Goal: Task Accomplishment & Management: Use online tool/utility

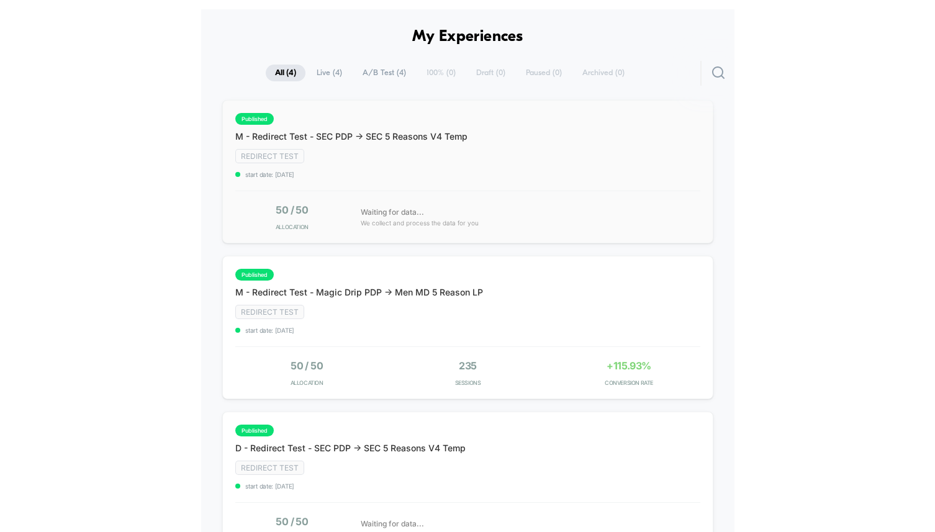
scroll to position [109, 0]
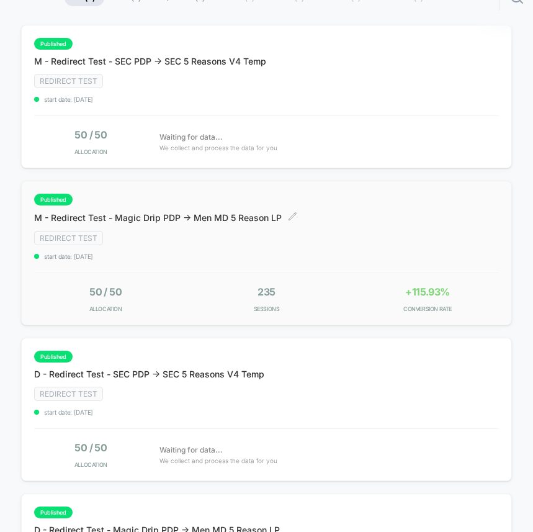
click at [315, 240] on div "published M - Redirect Test - Magic Drip PDP -> Men MD 5 Reason LP Click to edi…" at bounding box center [245, 227] width 422 height 66
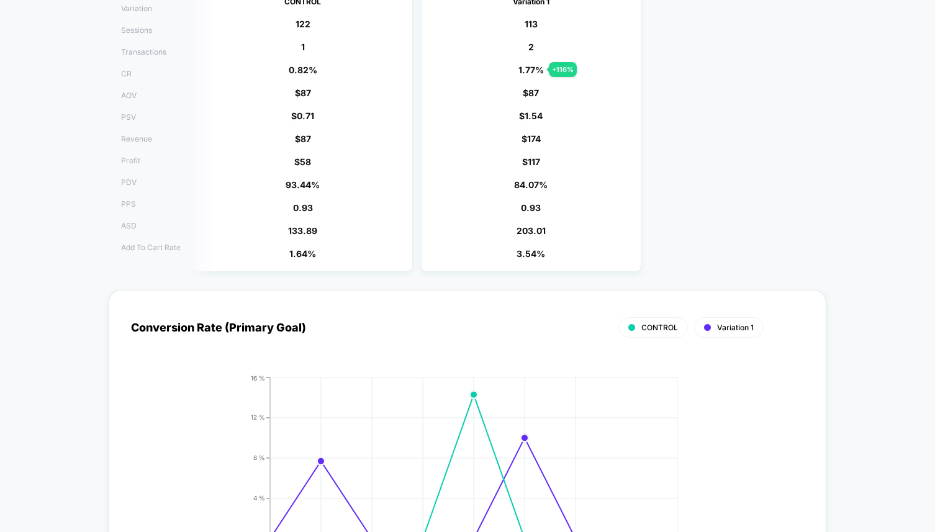
scroll to position [18, 0]
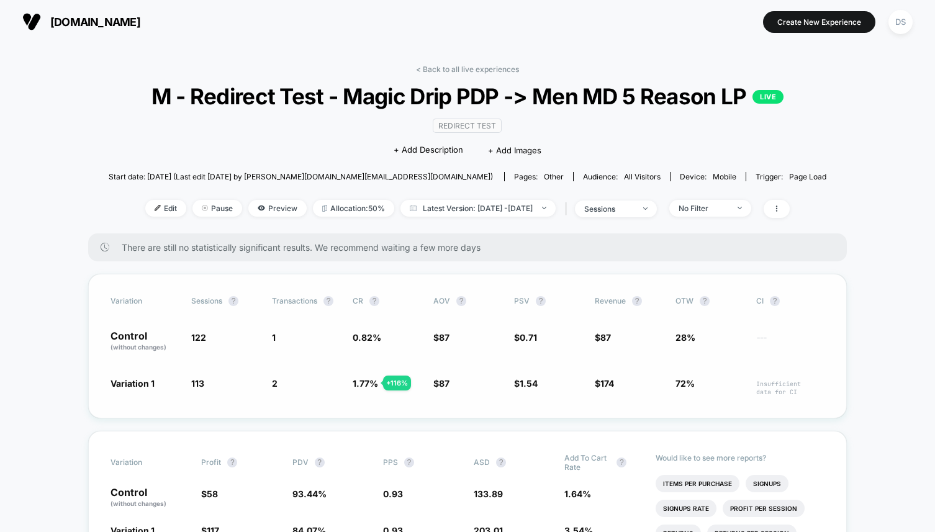
click at [203, 343] on span "122" at bounding box center [198, 337] width 15 height 11
click at [201, 389] on span "113" at bounding box center [197, 383] width 13 height 11
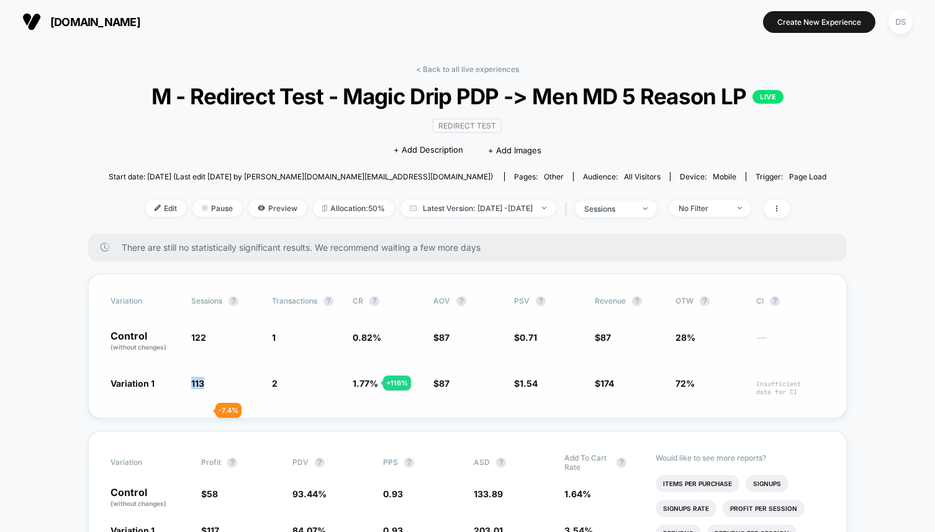
click at [201, 389] on span "113" at bounding box center [197, 383] width 13 height 11
click at [230, 352] on span "122" at bounding box center [225, 341] width 68 height 21
click at [507, 70] on link "< Back to all live experiences" at bounding box center [467, 69] width 103 height 9
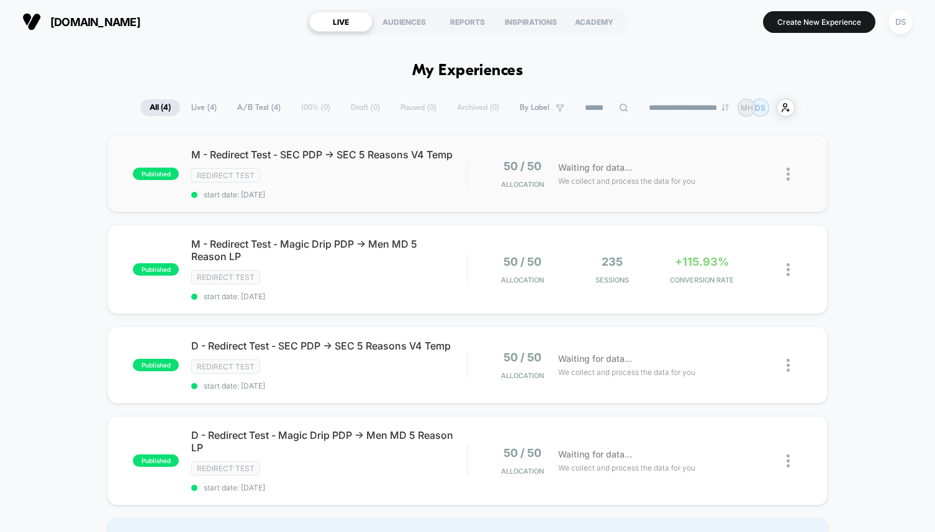
click at [789, 178] on img at bounding box center [788, 174] width 3 height 13
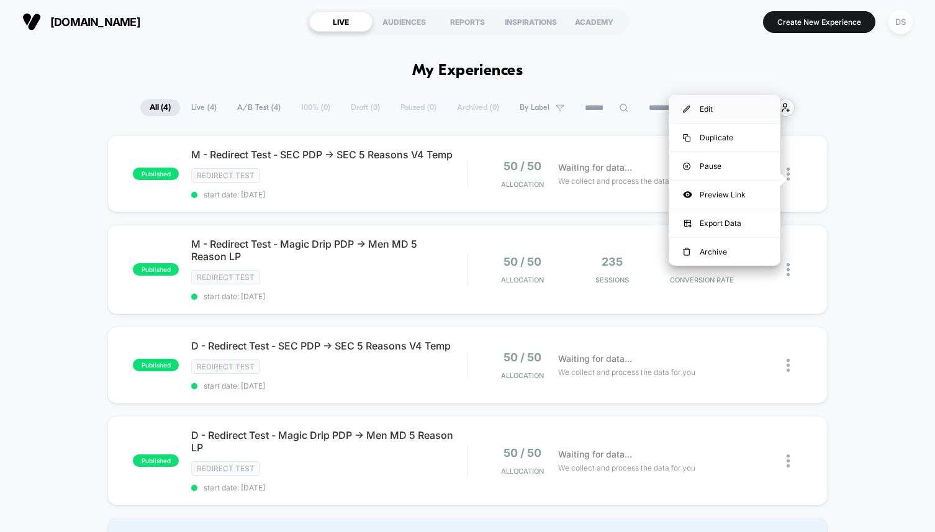
click at [736, 100] on div "Edit" at bounding box center [725, 109] width 112 height 28
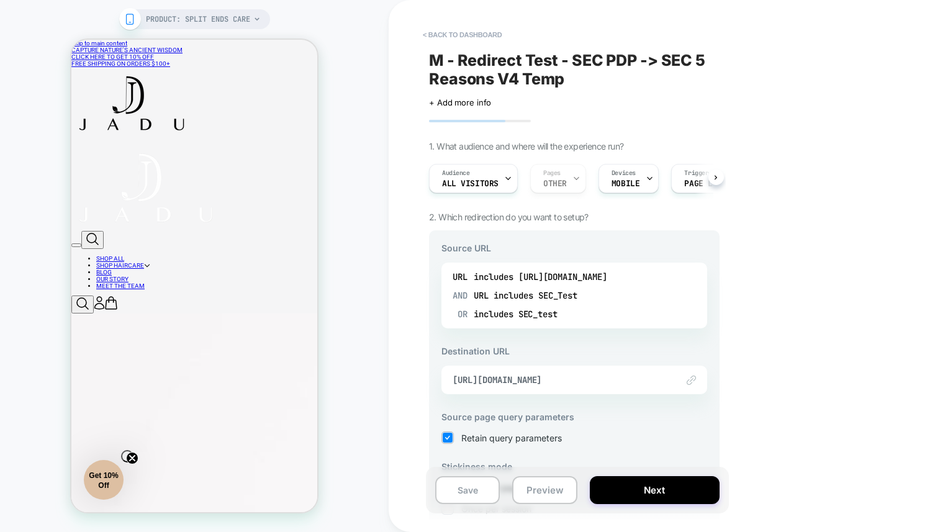
click at [577, 176] on div "Audience All Visitors Pages OTHER Devices MOBILE Trigger Page Load" at bounding box center [568, 179] width 291 height 42
click at [481, 30] on button "< back to dashboard" at bounding box center [462, 35] width 91 height 20
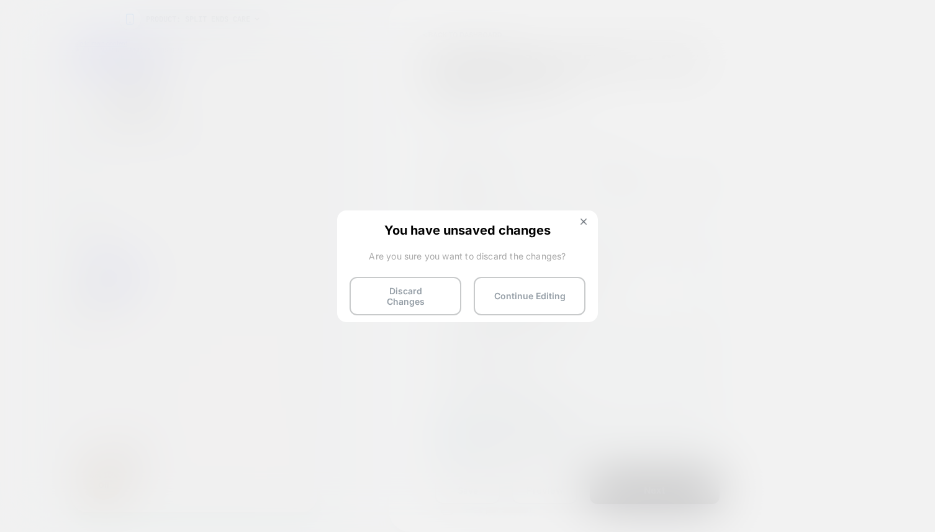
click at [591, 222] on div "You have unsaved changes Are you sure you want to discard the changes? Discard …" at bounding box center [467, 265] width 261 height 110
click at [588, 222] on button at bounding box center [584, 223] width 14 height 11
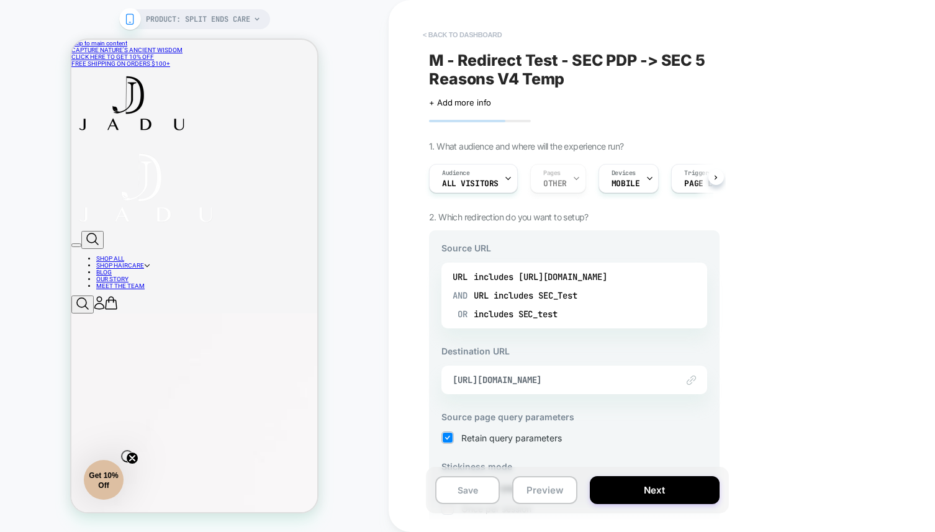
click at [453, 29] on button "< back to dashboard" at bounding box center [462, 35] width 91 height 20
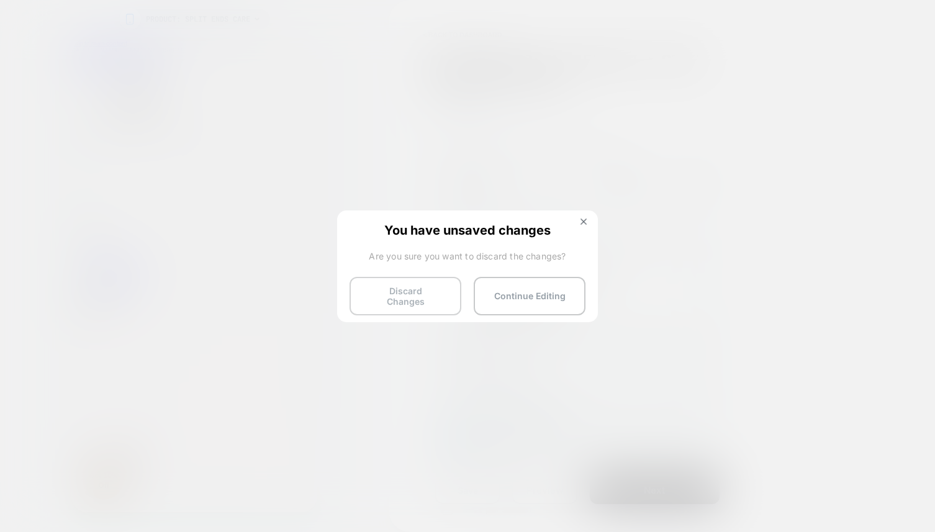
click at [378, 287] on button "Discard Changes" at bounding box center [406, 296] width 112 height 38
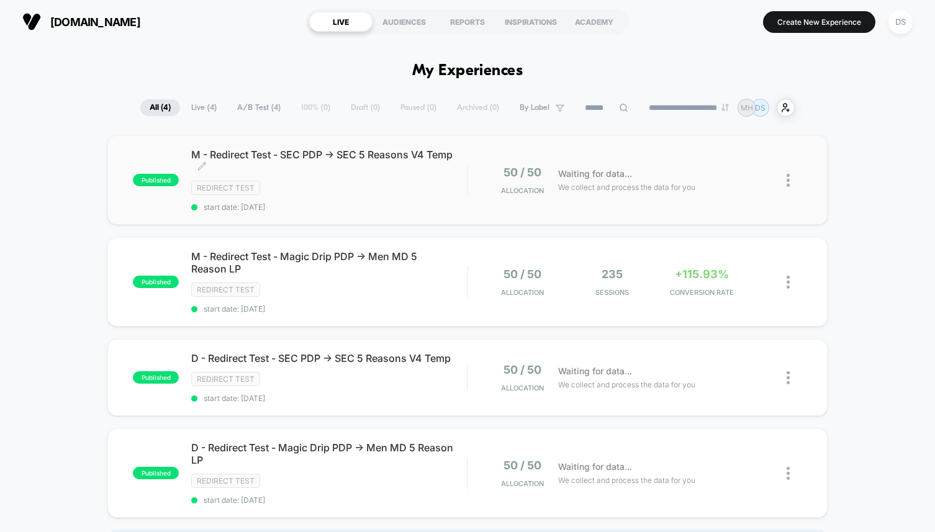
click at [336, 189] on div "Redirect Test" at bounding box center [329, 188] width 276 height 14
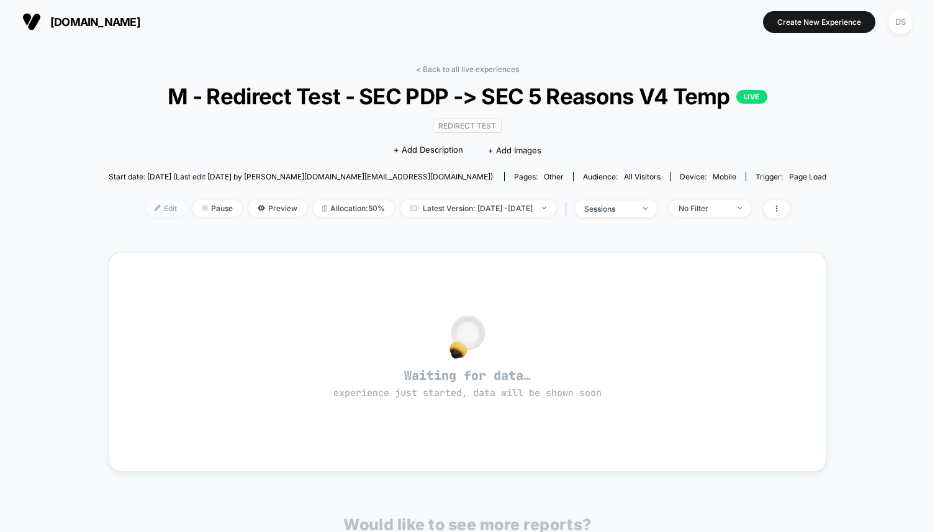
click at [151, 215] on span "Edit" at bounding box center [165, 208] width 41 height 17
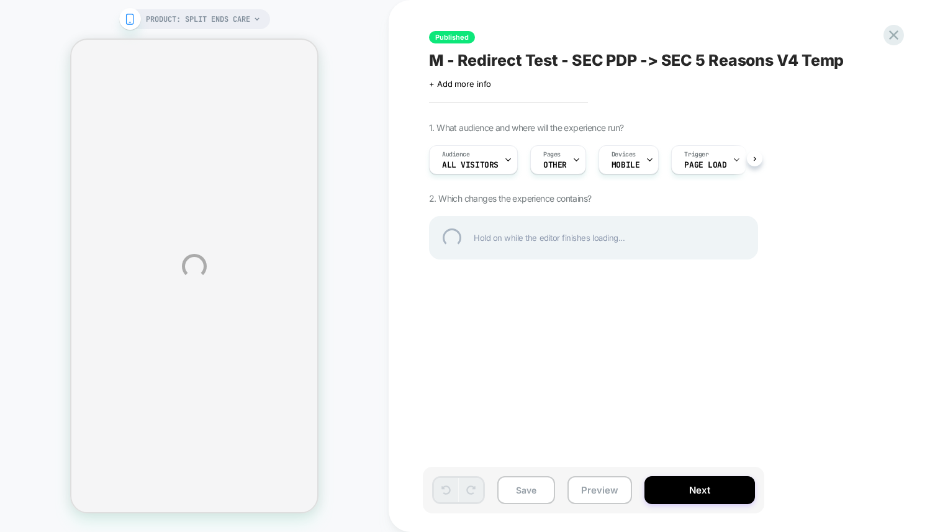
click at [466, 161] on div "PRODUCT: Split Ends Care PRODUCT: Split Ends Care Published M - Redirect Test -…" at bounding box center [467, 266] width 935 height 532
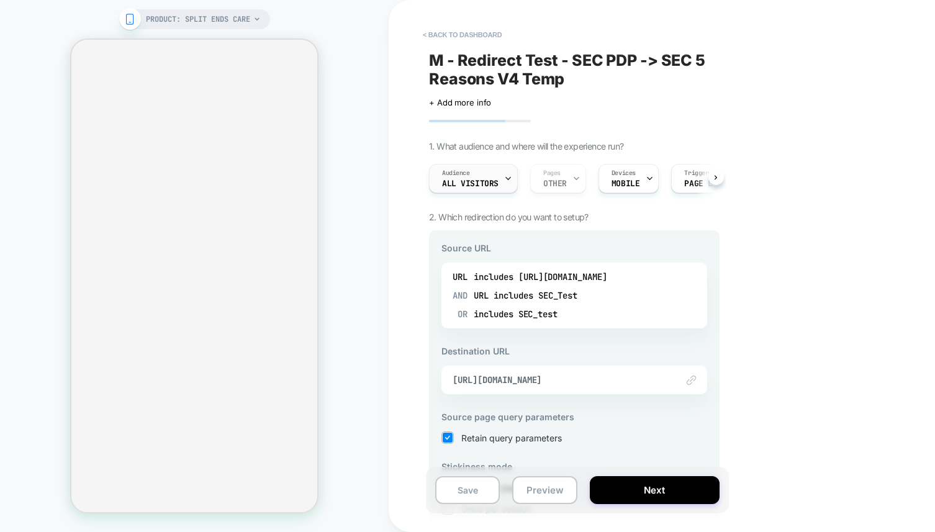
click at [469, 177] on div "Audience All Visitors" at bounding box center [470, 179] width 81 height 28
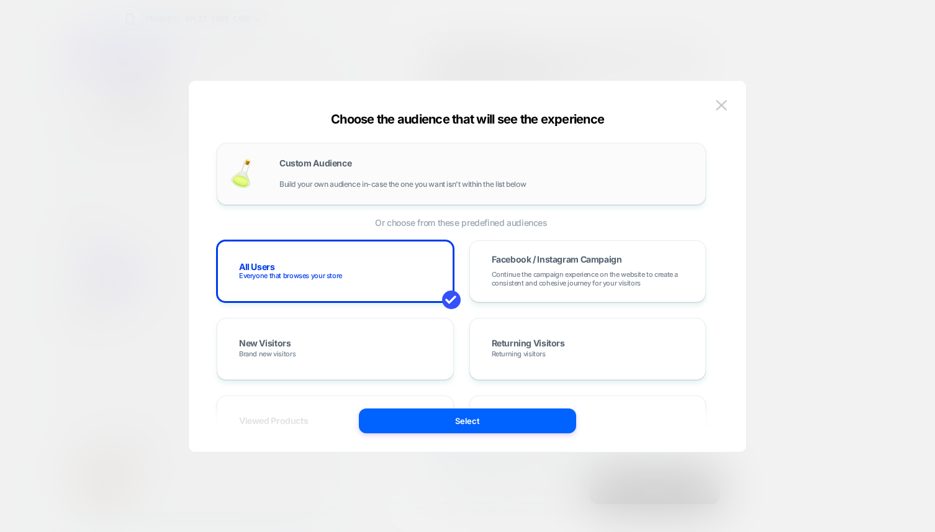
click at [472, 167] on div "Custom Audience Build your own audience in-case the one you want isn't within t…" at bounding box center [486, 174] width 414 height 30
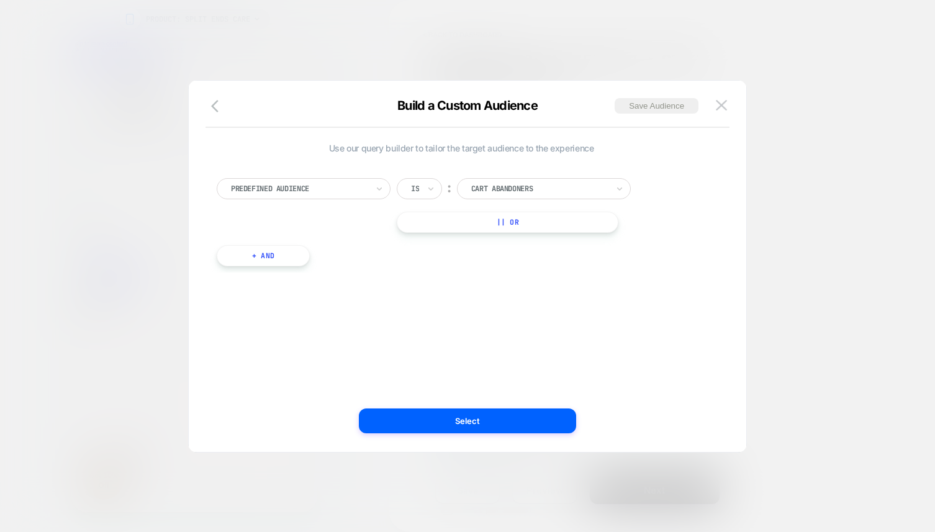
click at [367, 181] on div "Predefined Audience" at bounding box center [304, 188] width 174 height 21
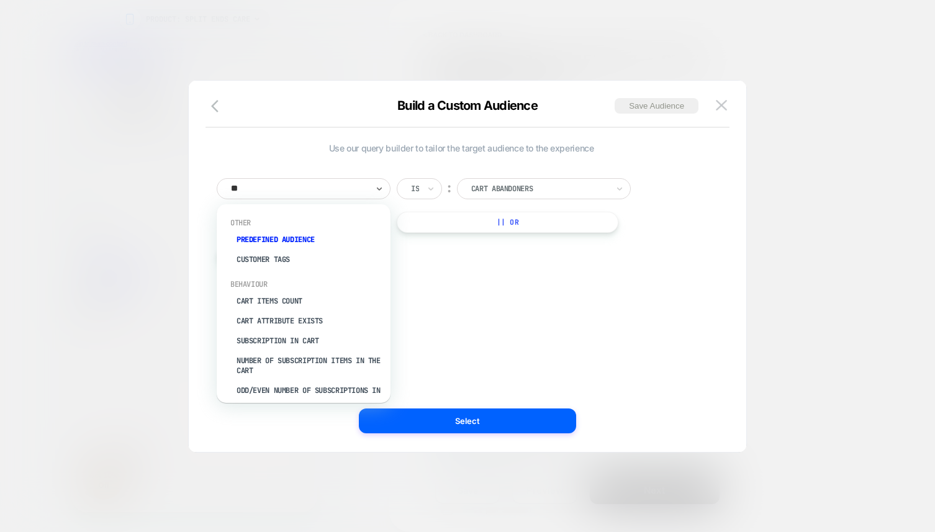
type input "***"
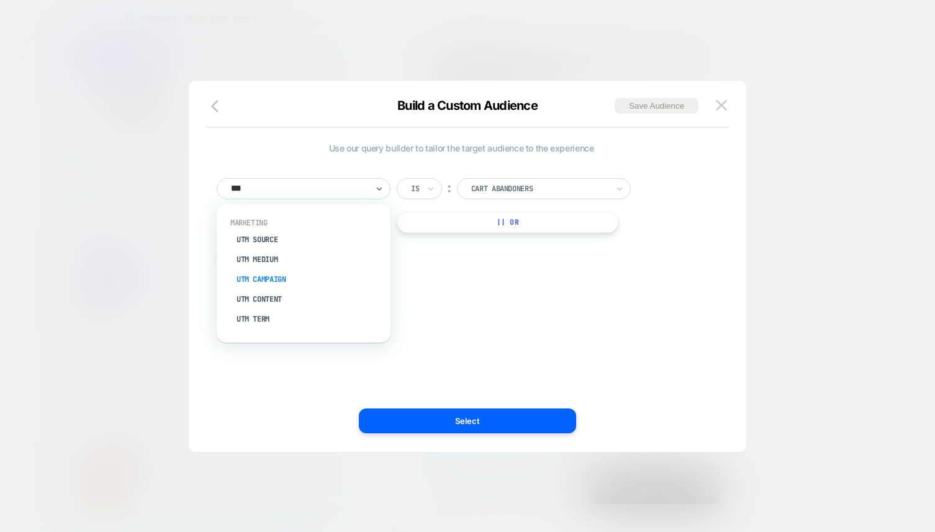
click at [265, 279] on div "UTM Campaign" at bounding box center [309, 279] width 161 height 20
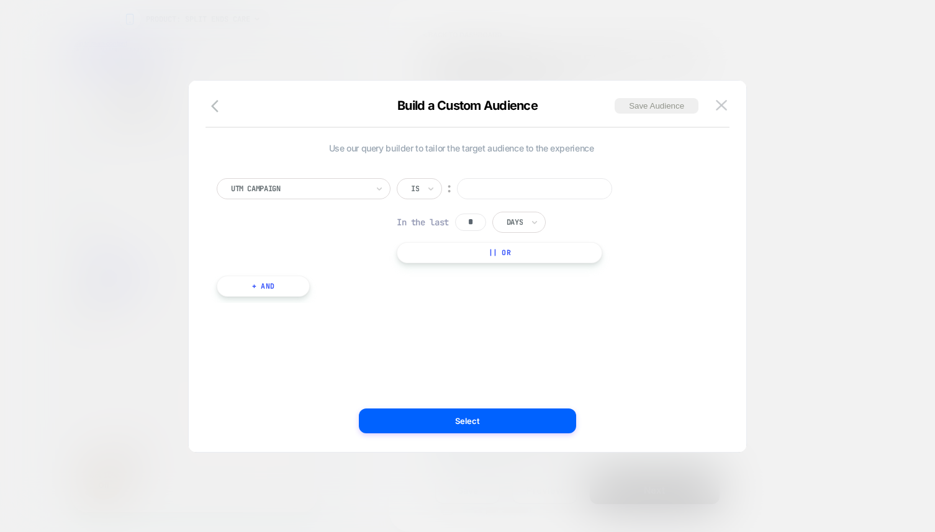
click at [474, 187] on input at bounding box center [534, 188] width 155 height 21
click at [436, 189] on div "Is" at bounding box center [419, 188] width 45 height 21
click at [435, 255] on div "Includes" at bounding box center [449, 263] width 81 height 20
click at [561, 191] on input at bounding box center [559, 188] width 155 height 21
type input "********"
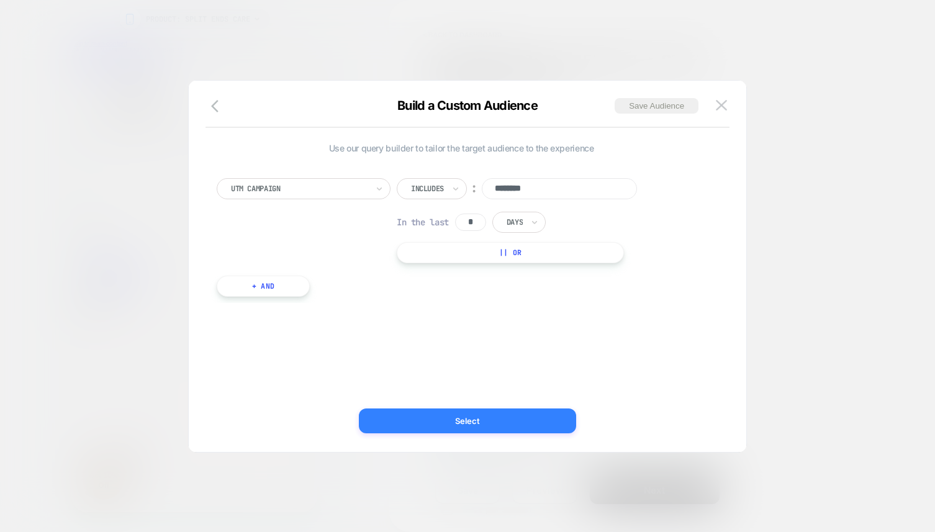
click at [461, 422] on button "Select" at bounding box center [467, 421] width 217 height 25
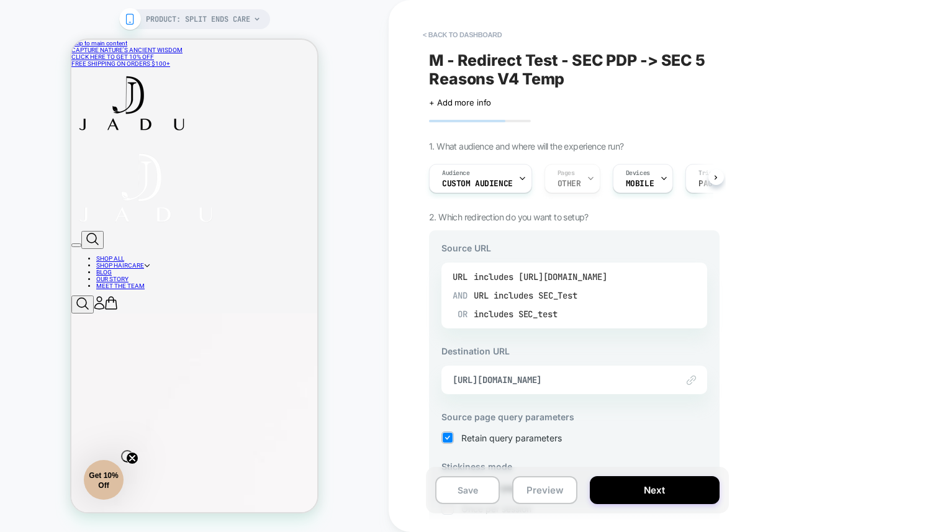
click at [518, 307] on div "OR includes SEC_test" at bounding box center [518, 314] width 120 height 19
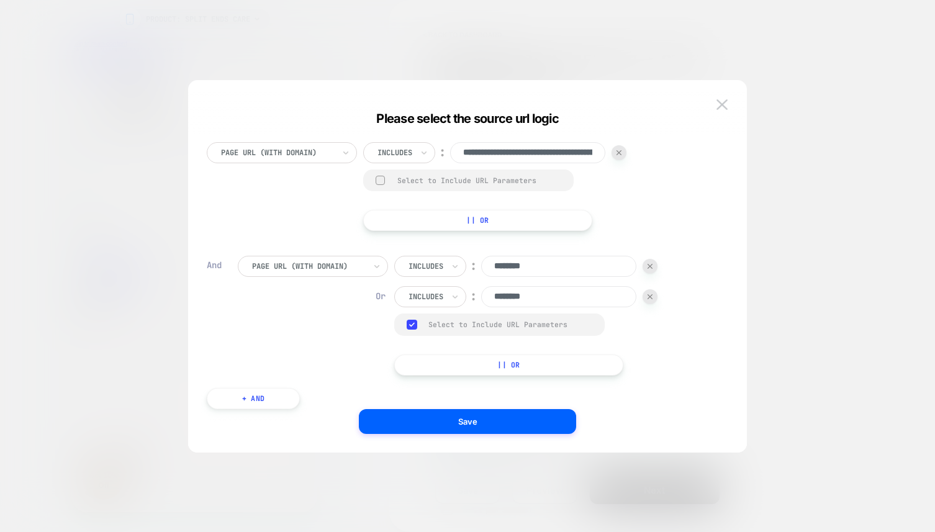
click at [647, 266] on div at bounding box center [650, 266] width 15 height 15
type input "********"
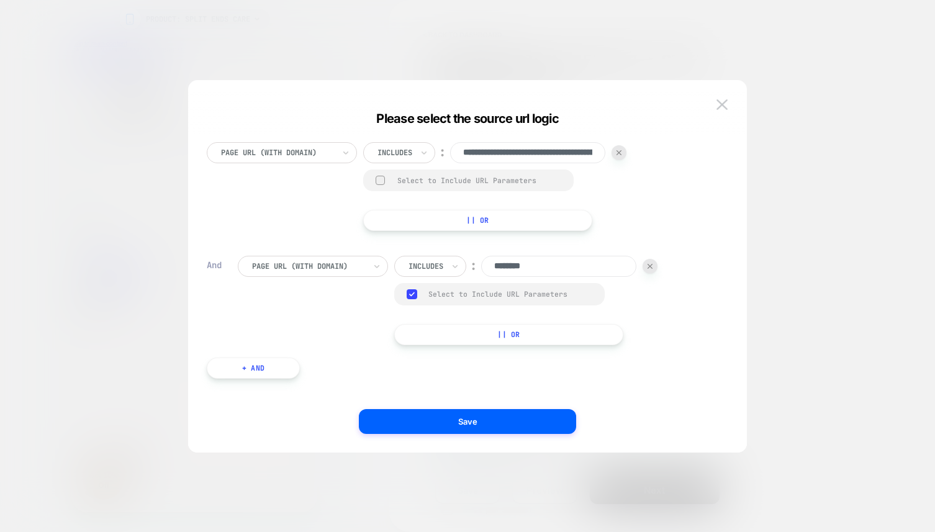
click at [647, 266] on div at bounding box center [650, 266] width 15 height 15
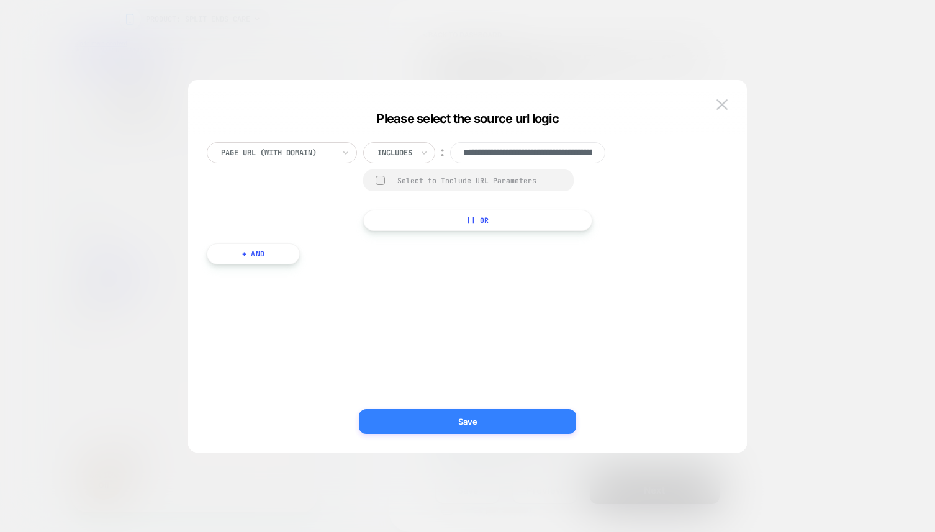
click at [495, 422] on button "Save" at bounding box center [467, 421] width 217 height 25
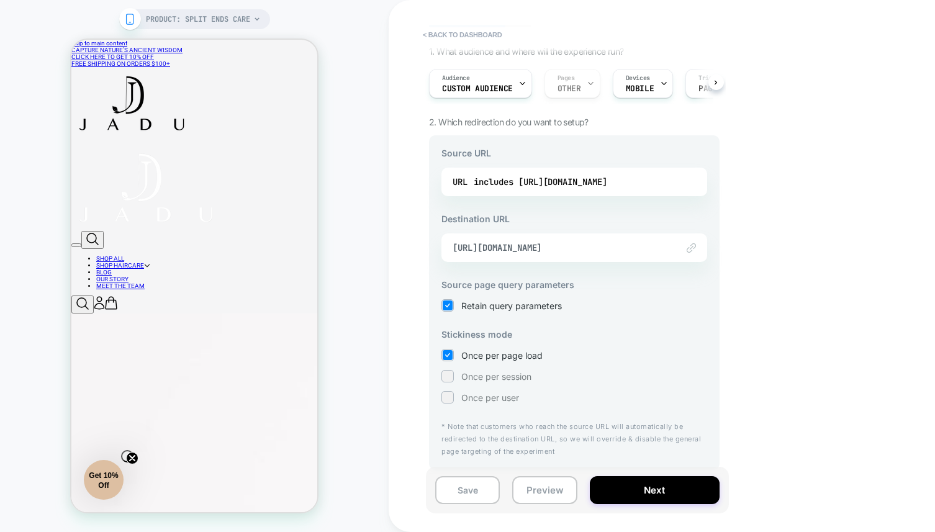
scroll to position [95, 0]
click at [615, 495] on button "Next" at bounding box center [655, 490] width 130 height 28
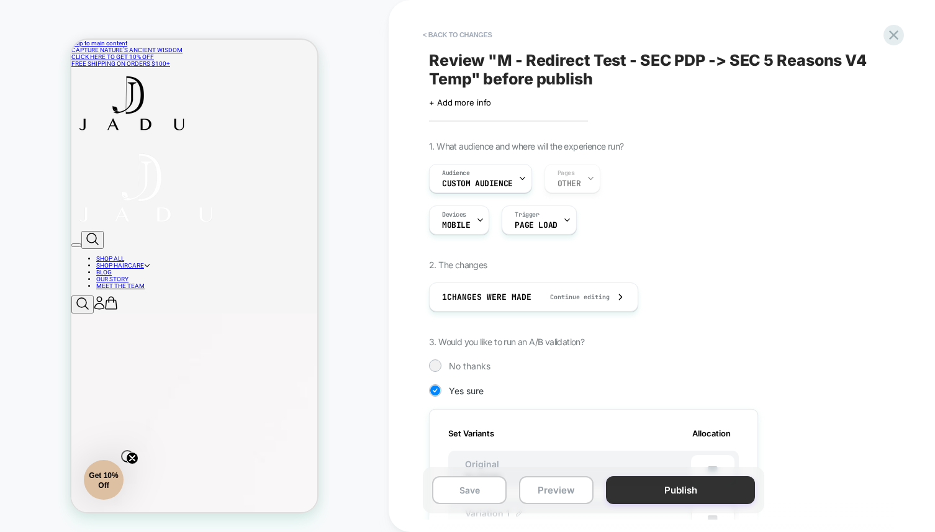
click at [634, 492] on button "Publish" at bounding box center [680, 490] width 149 height 28
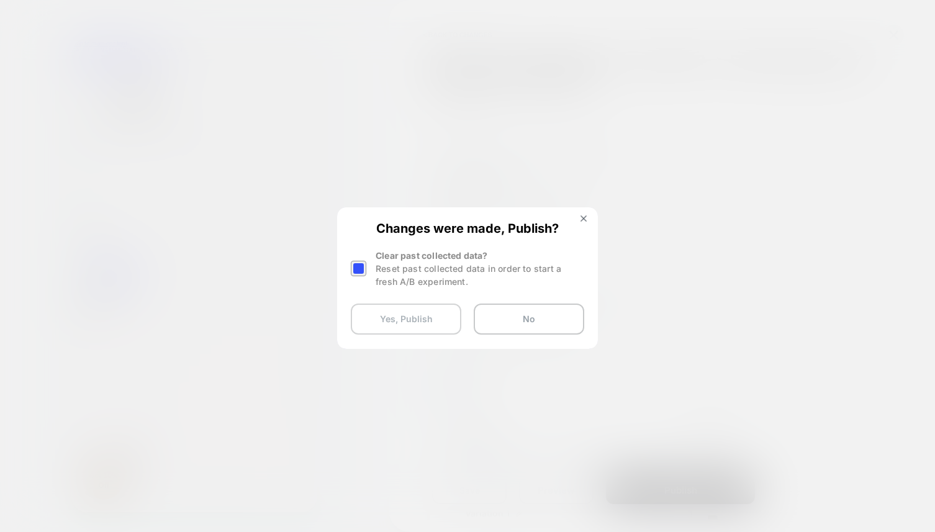
click at [432, 323] on button "Yes, Publish" at bounding box center [406, 319] width 111 height 31
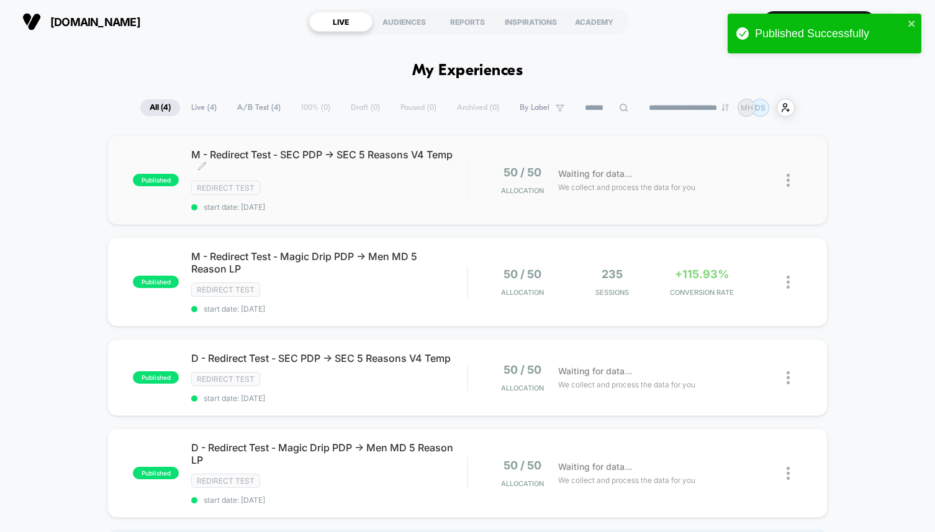
click at [362, 196] on div "M - Redirect Test - SEC PDP -> SEC 5 Reasons V4 Temp Click to edit experience d…" at bounding box center [329, 179] width 276 height 63
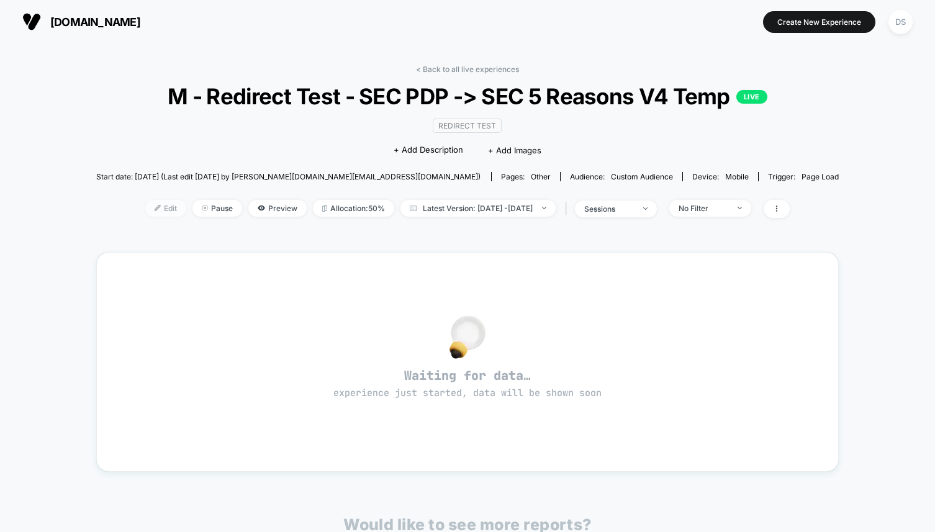
click at [145, 211] on span "Edit" at bounding box center [165, 208] width 41 height 17
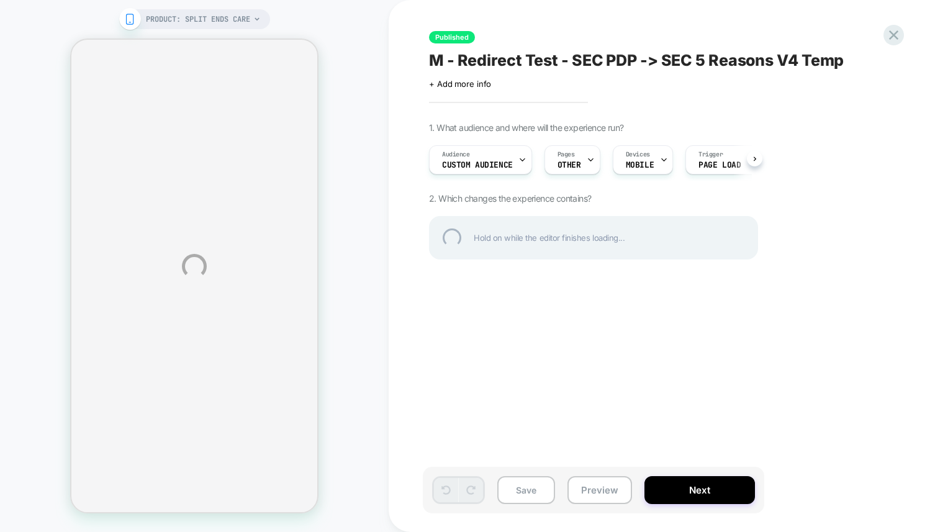
click at [462, 161] on div "PRODUCT: Split Ends Care PRODUCT: Split Ends Care Published M - Redirect Test -…" at bounding box center [467, 266] width 935 height 532
click at [486, 158] on div "PRODUCT: Split Ends Care PRODUCT: Split Ends Care Published M - Redirect Test -…" at bounding box center [467, 266] width 935 height 532
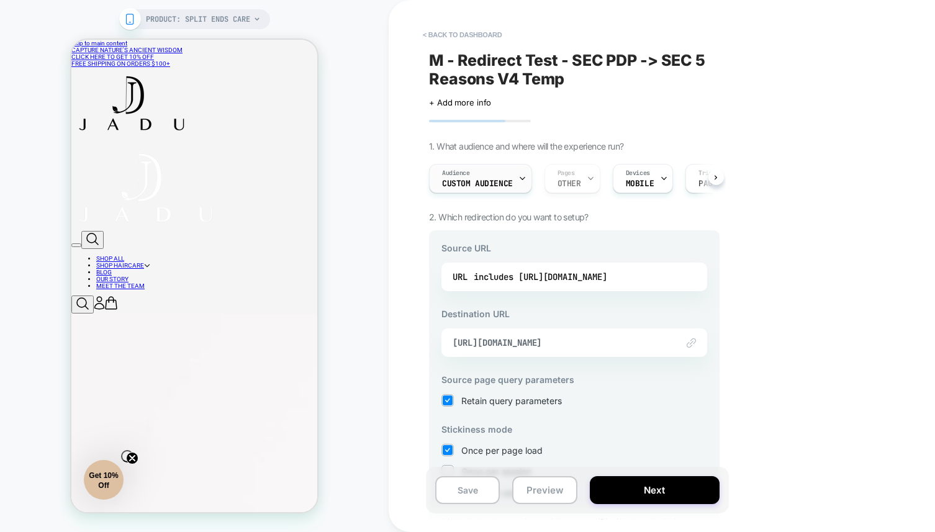
click at [476, 174] on div "Audience Custom Audience" at bounding box center [478, 179] width 96 height 28
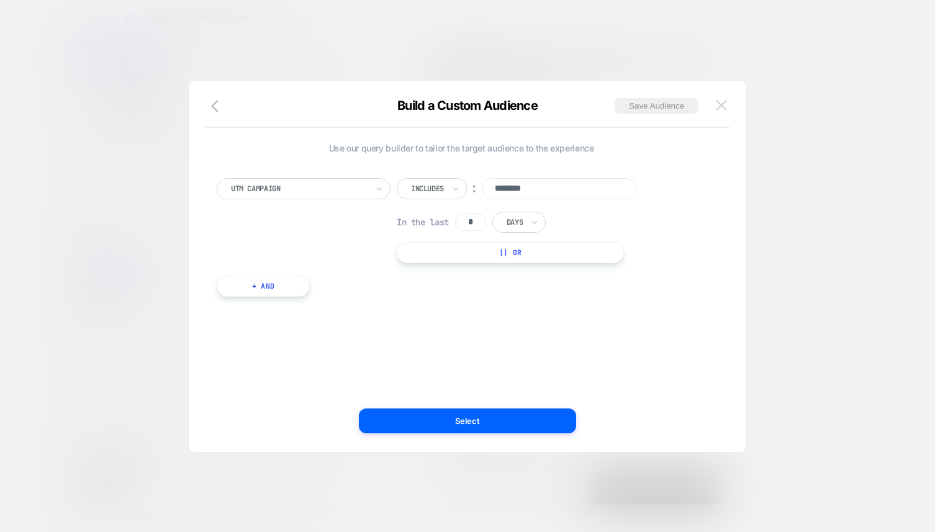
click at [720, 106] on img at bounding box center [721, 105] width 11 height 11
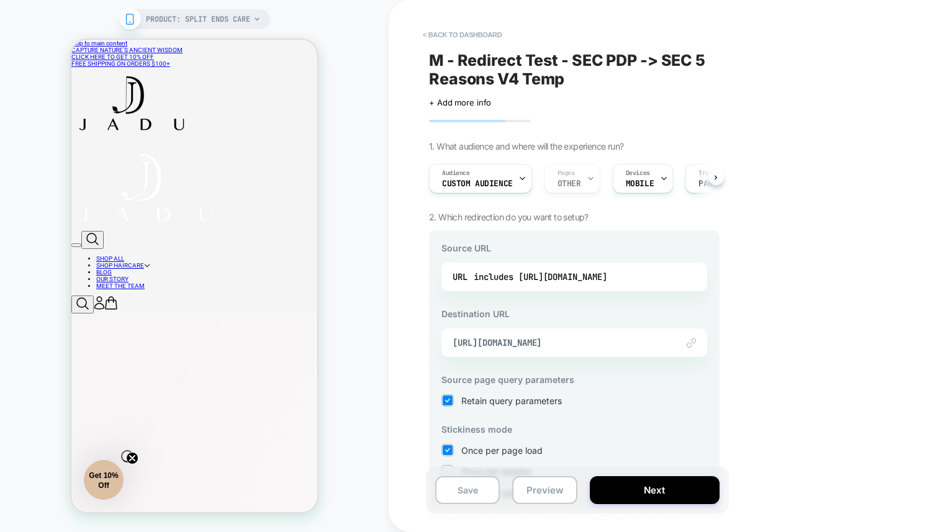
click at [461, 215] on span "2. Which redirection do you want to setup?" at bounding box center [509, 217] width 160 height 11
drag, startPoint x: 433, startPoint y: 214, endPoint x: 646, endPoint y: 219, distance: 212.4
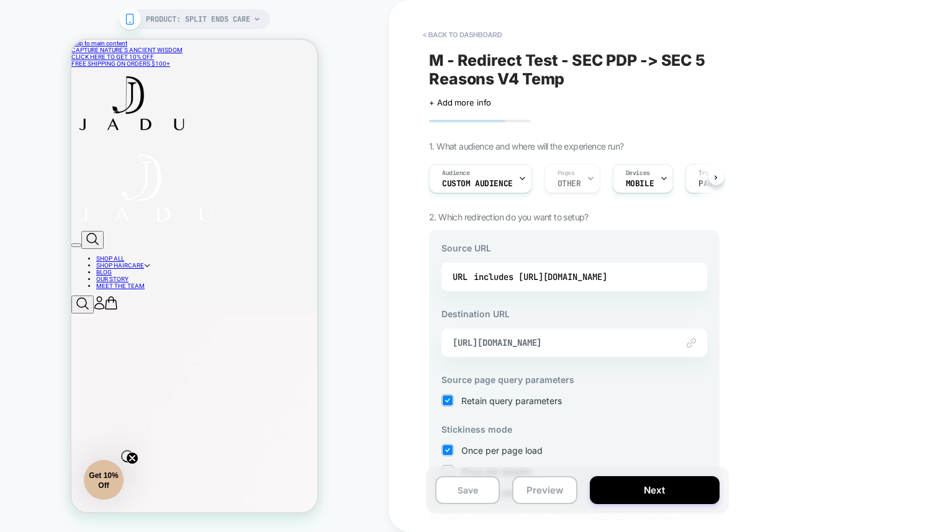
click at [646, 219] on div "M - Redirect Test - SEC PDP -> SEC 5 Reasons V4 Temp Click to edit experience d…" at bounding box center [574, 265] width 303 height 507
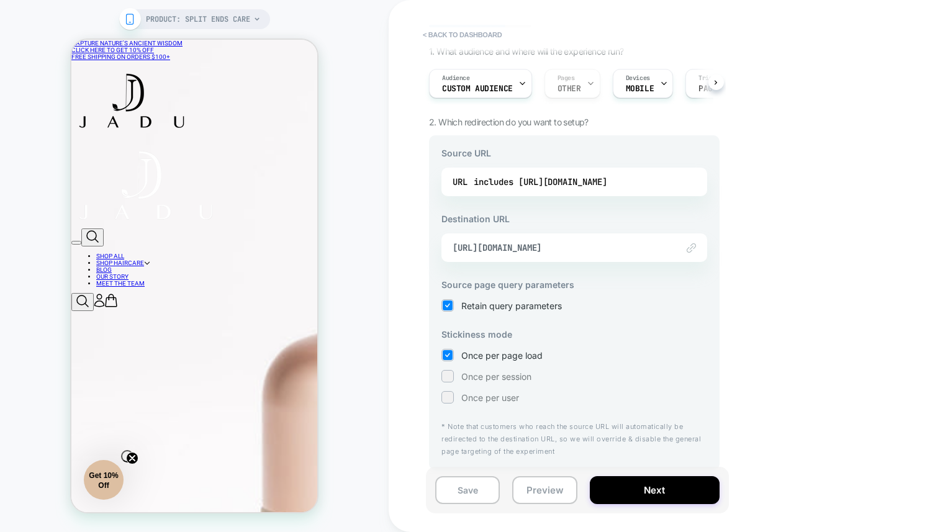
scroll to position [356, 0]
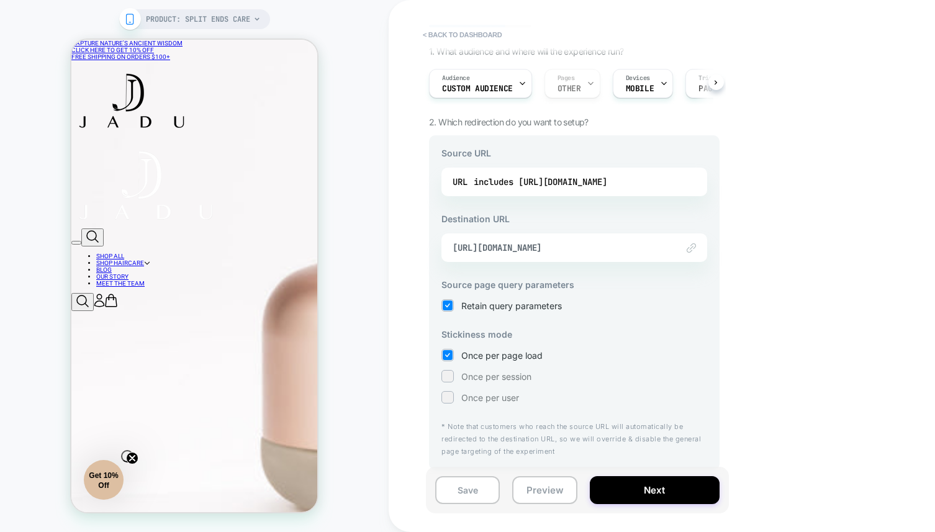
drag, startPoint x: 614, startPoint y: 311, endPoint x: 465, endPoint y: 156, distance: 214.7
click at [466, 156] on div "Source URL URL includes [URL][DOMAIN_NAME] Destination URL Link to [URL][DOMAIN…" at bounding box center [574, 302] width 291 height 335
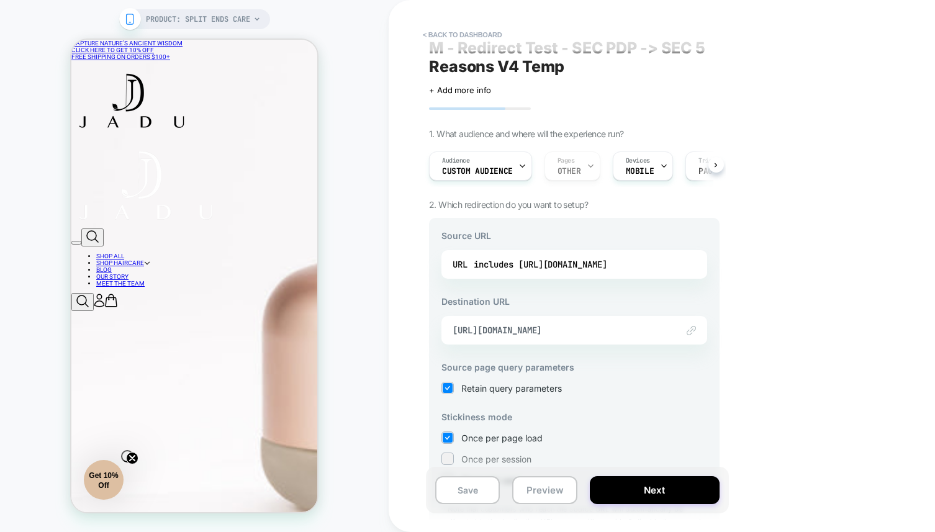
scroll to position [0, 0]
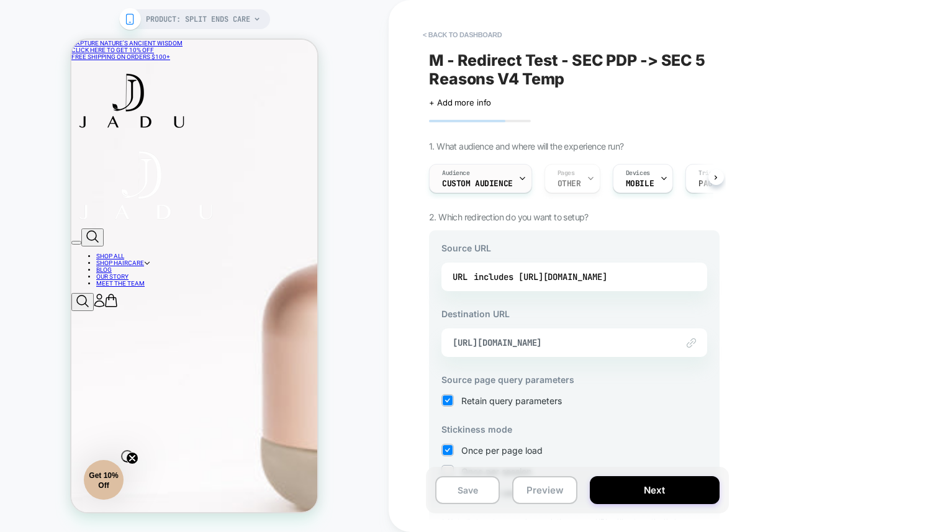
click at [490, 182] on span "Custom Audience" at bounding box center [477, 183] width 71 height 9
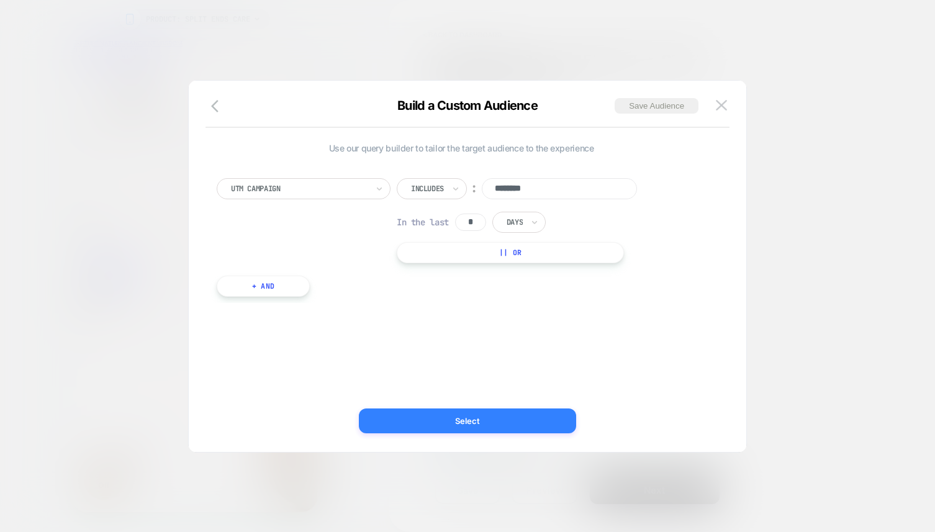
click at [533, 420] on button "Select" at bounding box center [467, 421] width 217 height 25
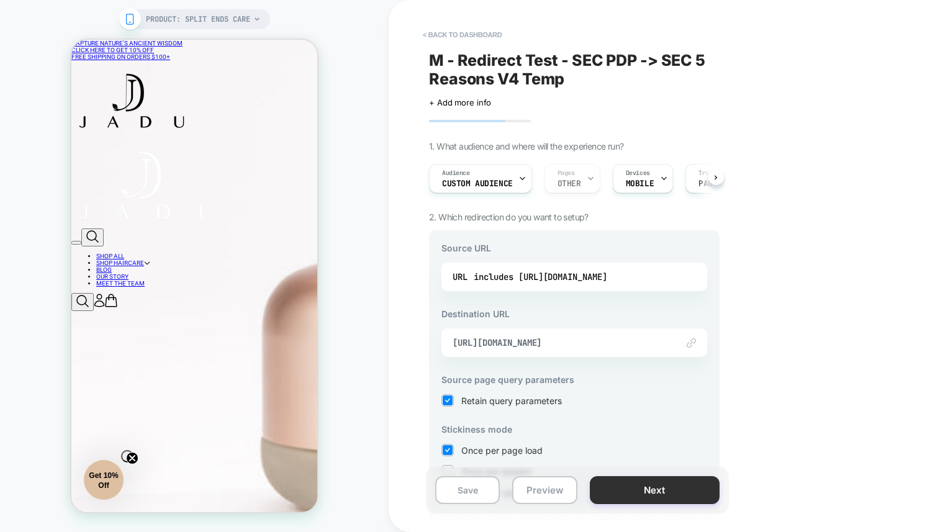
click at [662, 491] on button "Next" at bounding box center [655, 490] width 130 height 28
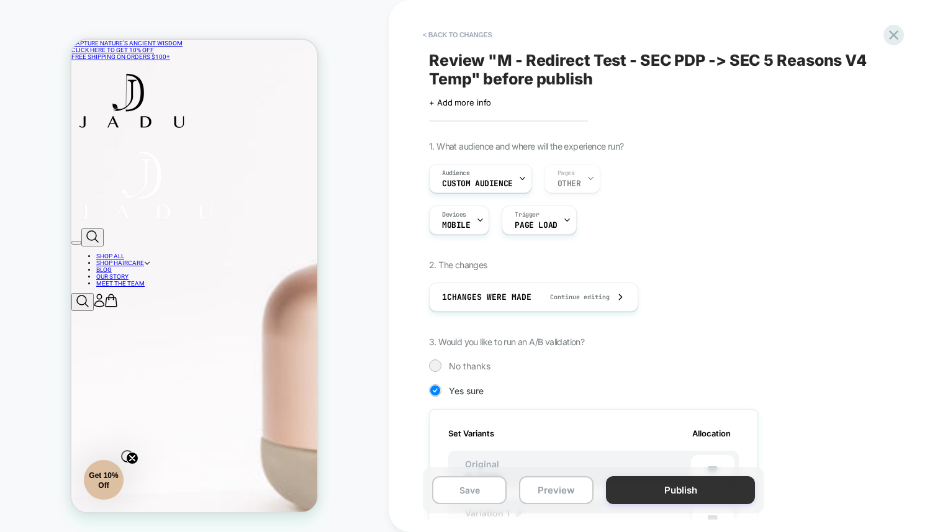
click at [662, 496] on button "Publish" at bounding box center [680, 490] width 149 height 28
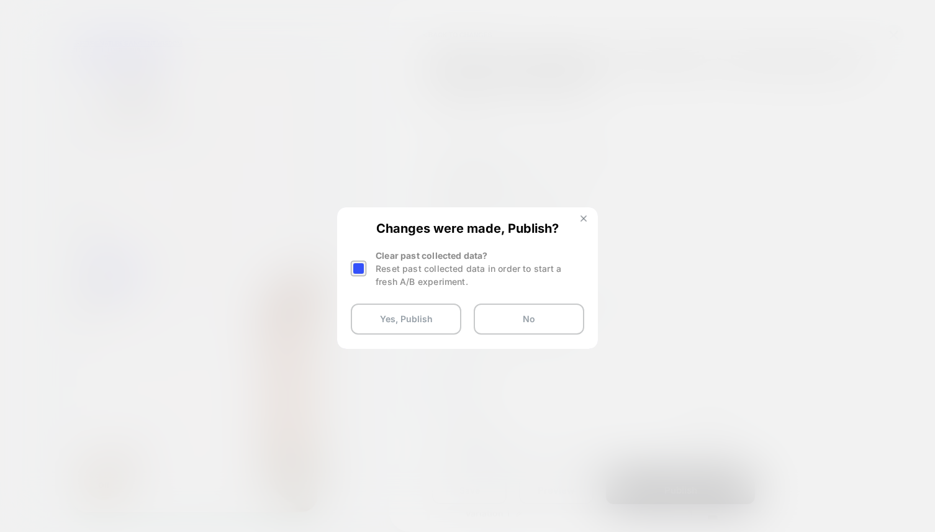
click at [582, 220] on button at bounding box center [584, 220] width 14 height 11
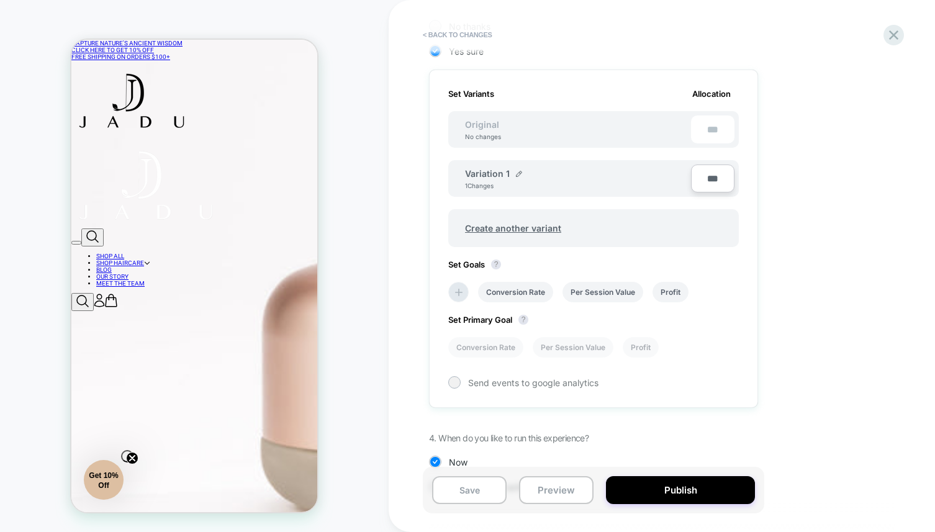
scroll to position [345, 0]
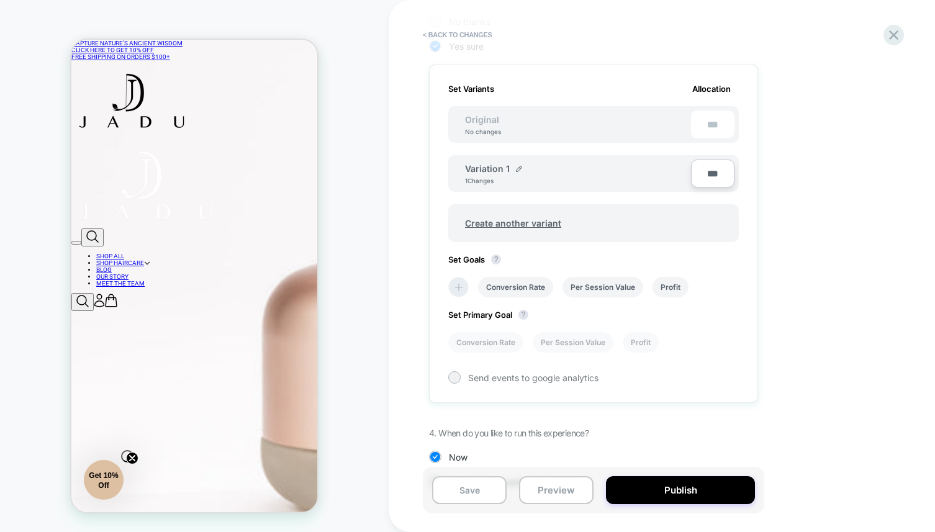
click at [456, 284] on icon at bounding box center [459, 287] width 12 height 12
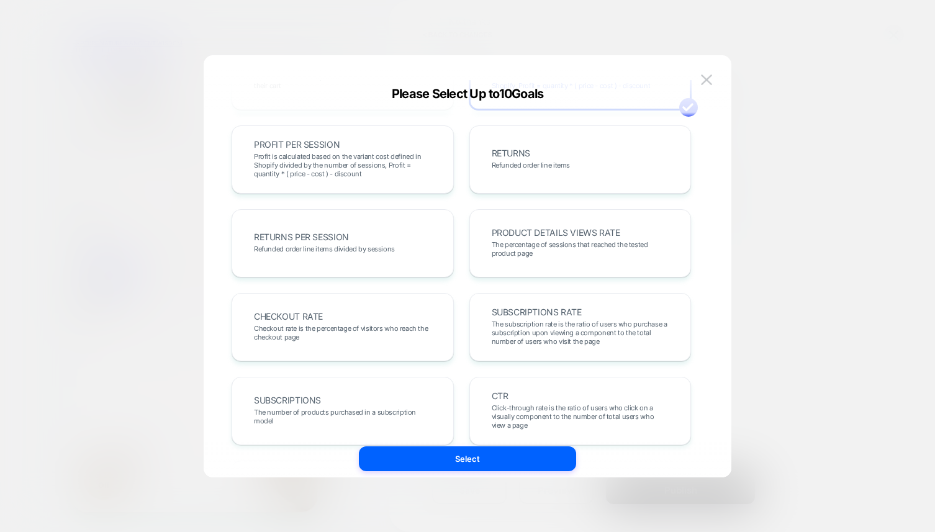
scroll to position [312, 0]
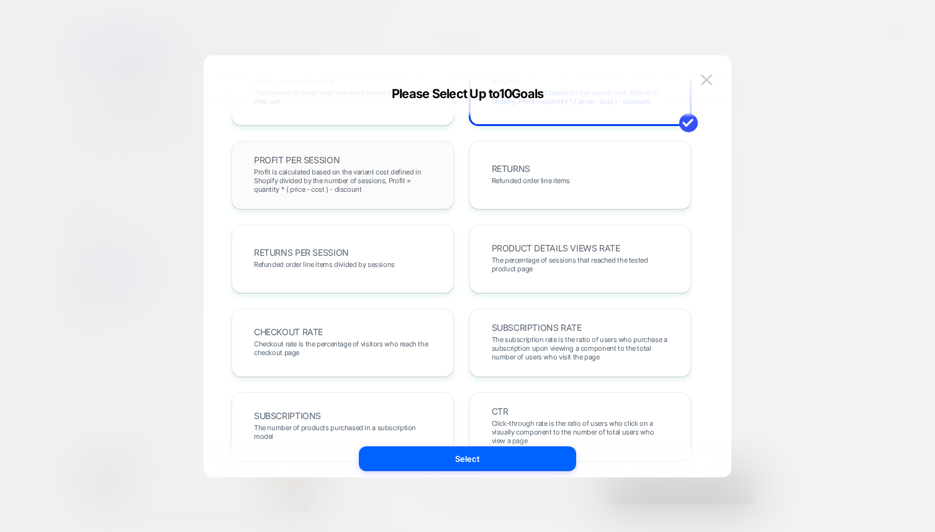
drag, startPoint x: 364, startPoint y: 178, endPoint x: 369, endPoint y: 182, distance: 6.7
click at [364, 178] on span "Profit is calculated based on the variant cost defined in Shopify divided by th…" at bounding box center [343, 181] width 178 height 26
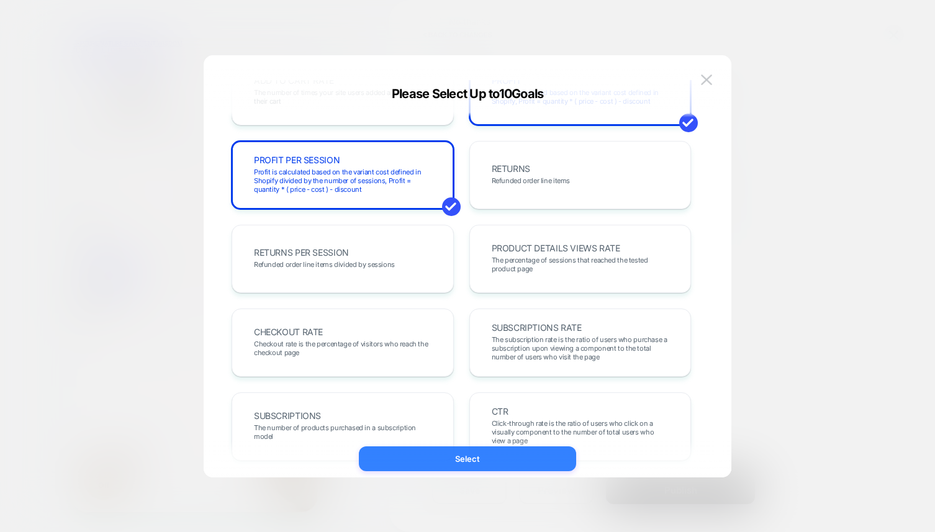
click at [440, 459] on button "Select" at bounding box center [467, 458] width 217 height 25
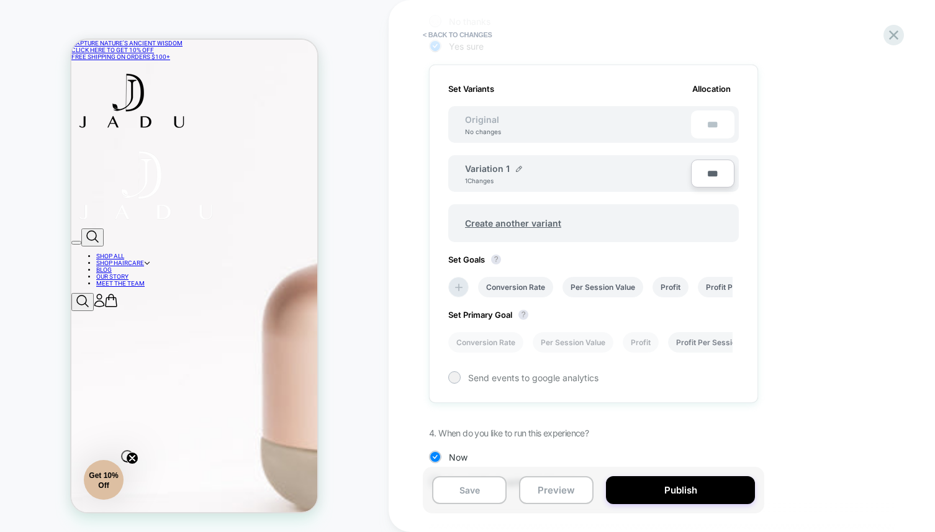
click at [702, 345] on li "Profit Per Session" at bounding box center [708, 342] width 81 height 20
click at [676, 510] on div "Save Preview Publish" at bounding box center [593, 490] width 341 height 47
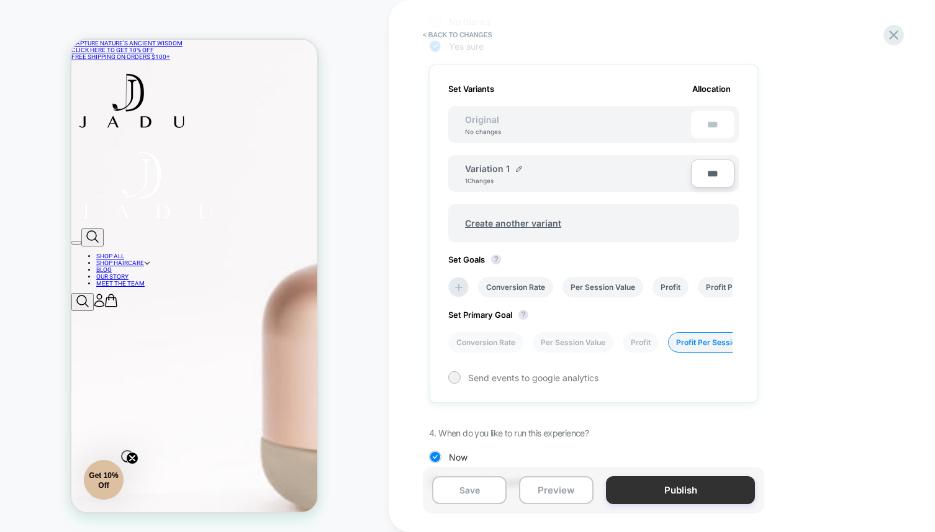
click at [677, 494] on button "Publish" at bounding box center [680, 490] width 149 height 28
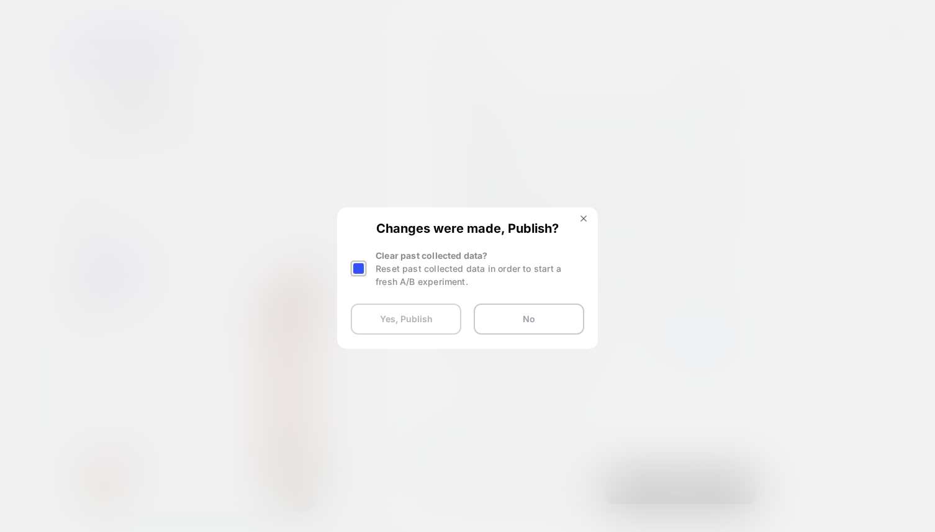
click at [379, 309] on button "Yes, Publish" at bounding box center [406, 319] width 111 height 31
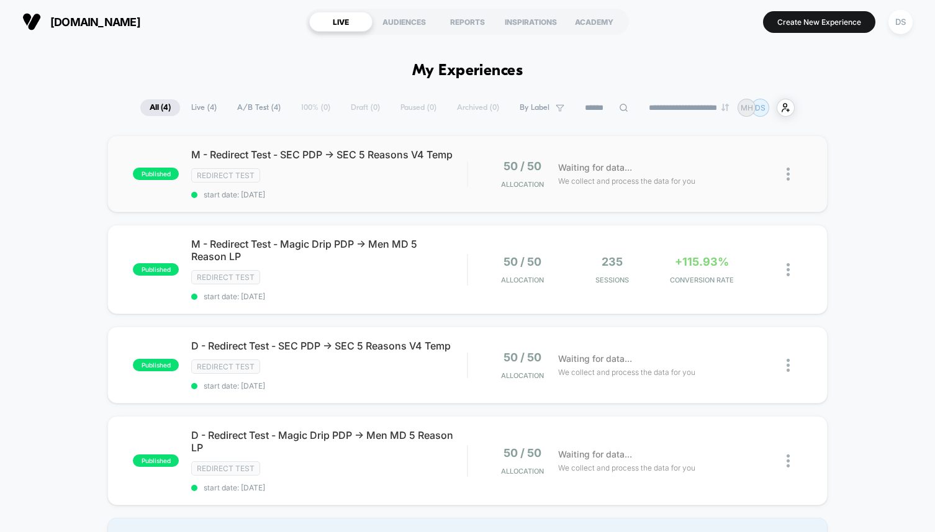
click at [469, 207] on div "published M - Redirect Test - SEC PDP -> SEC 5 Reasons V4 Temp Redirect Test st…" at bounding box center [467, 173] width 720 height 77
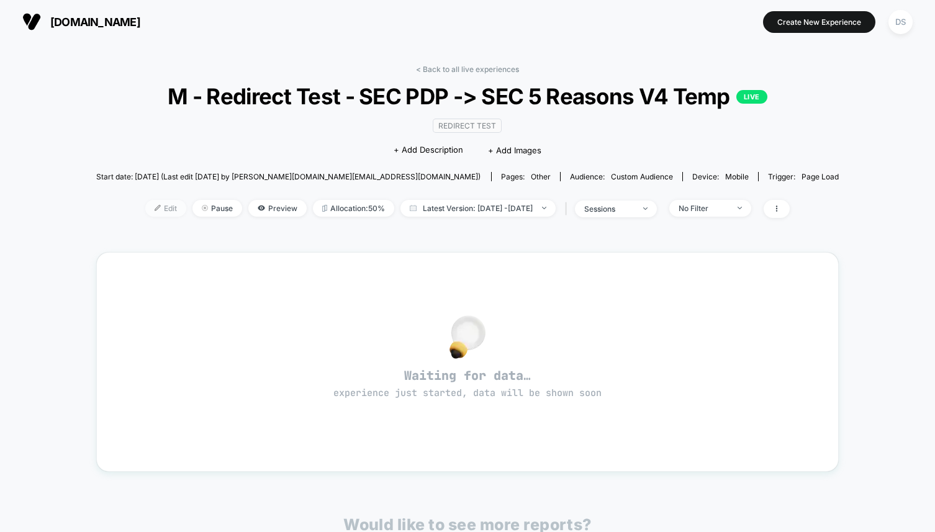
click at [155, 201] on span "Edit" at bounding box center [165, 208] width 41 height 17
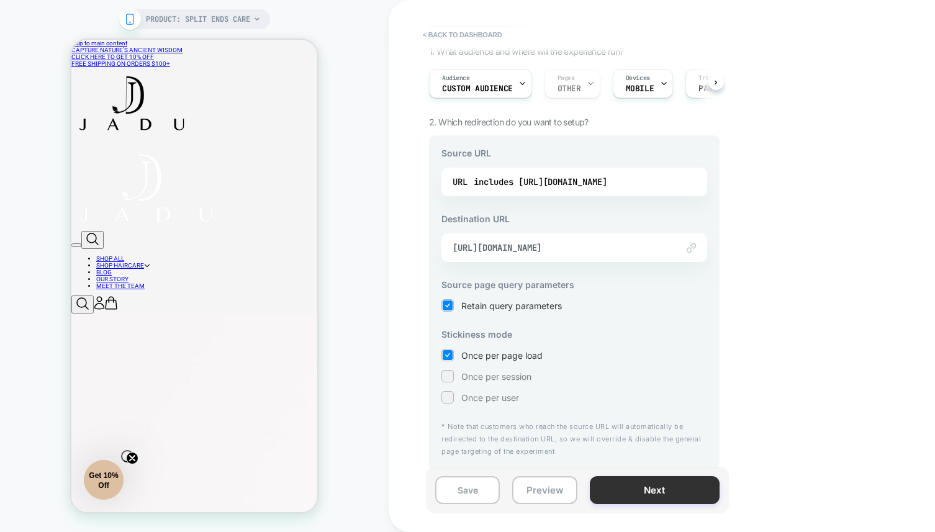
click at [672, 502] on button "Next" at bounding box center [655, 490] width 130 height 28
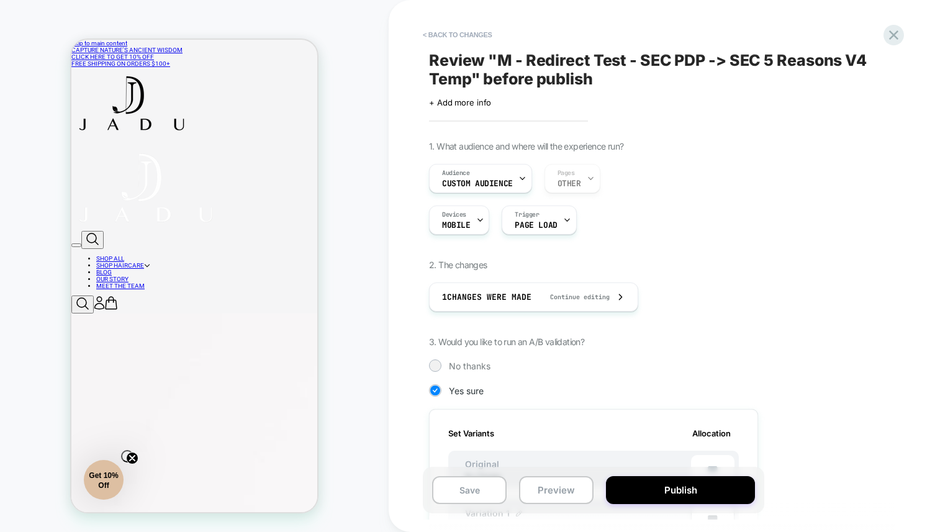
scroll to position [381, 0]
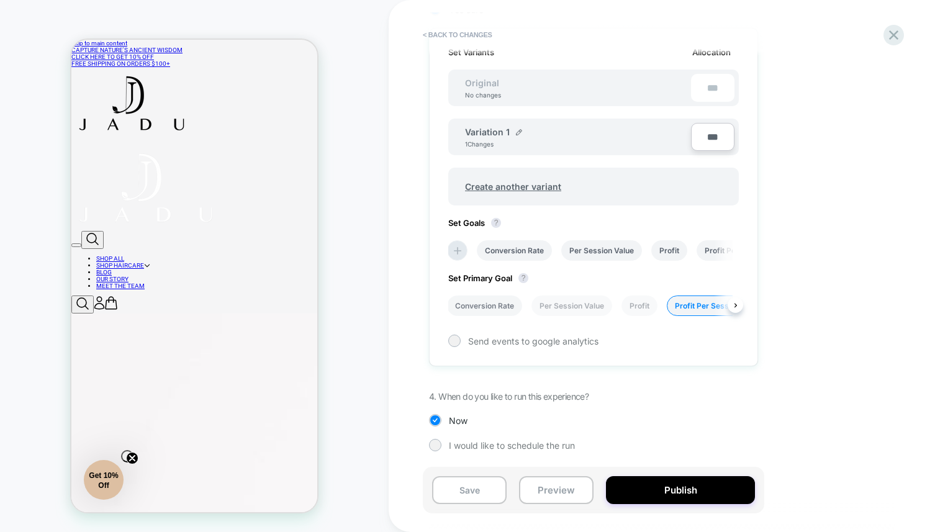
click at [493, 309] on li "Conversion Rate" at bounding box center [484, 306] width 75 height 20
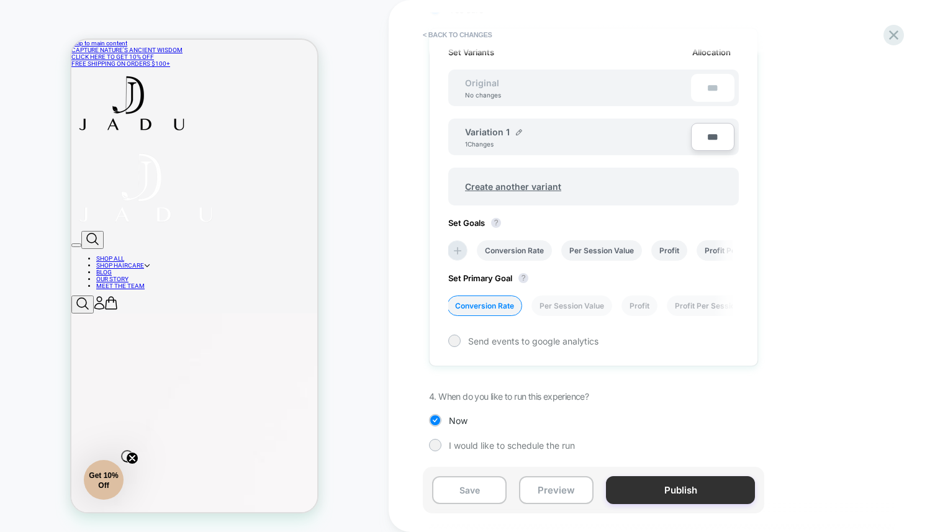
click at [679, 492] on button "Publish" at bounding box center [680, 490] width 149 height 28
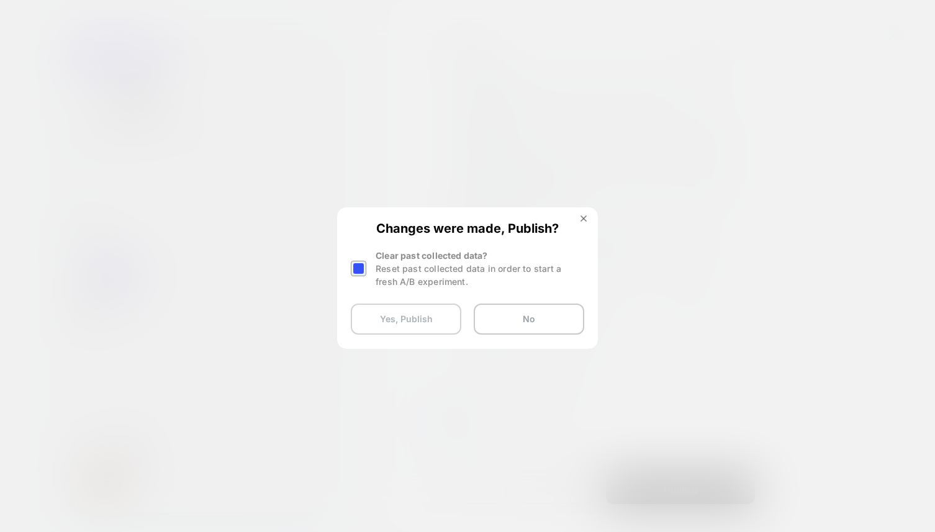
click at [414, 323] on button "Yes, Publish" at bounding box center [406, 319] width 111 height 31
